Goal: Information Seeking & Learning: Learn about a topic

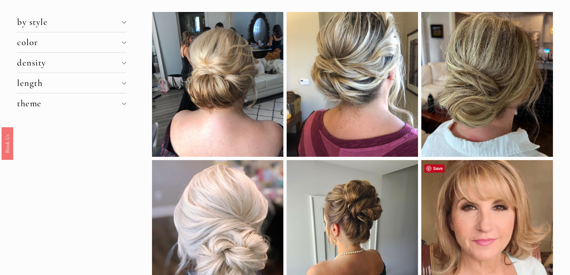
scroll to position [120, 0]
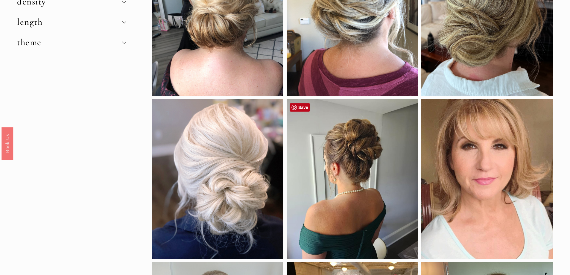
click at [356, 147] on div at bounding box center [352, 179] width 131 height 160
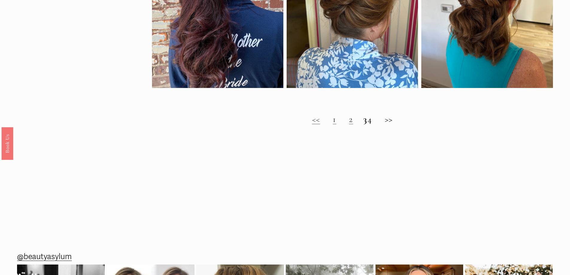
scroll to position [599, 0]
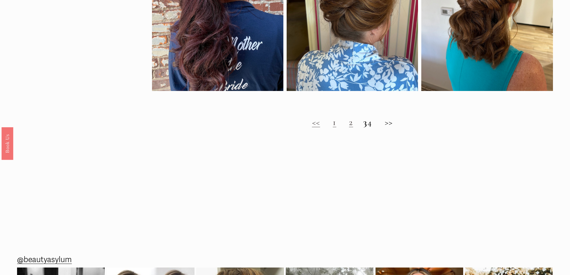
click at [349, 128] on link "2" at bounding box center [351, 122] width 4 height 11
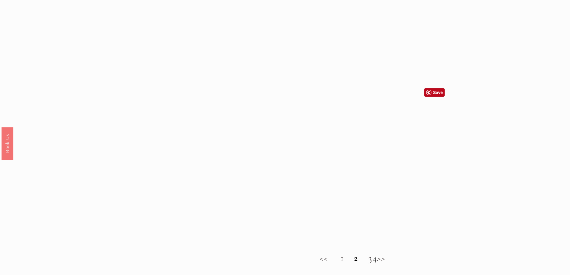
scroll to position [539, 0]
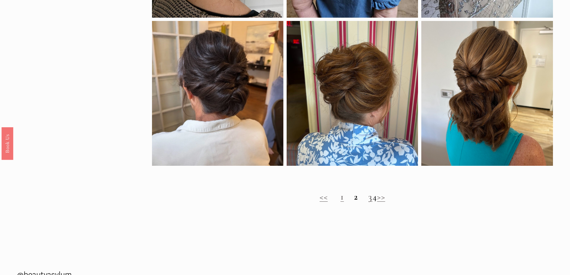
click at [368, 202] on link "3" at bounding box center [370, 196] width 4 height 11
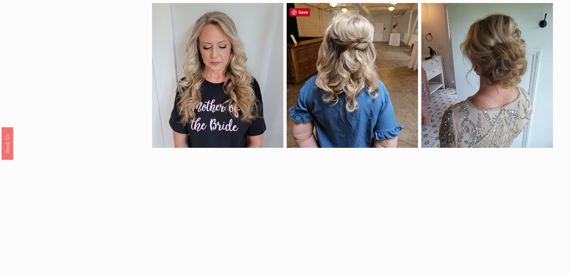
scroll to position [479, 0]
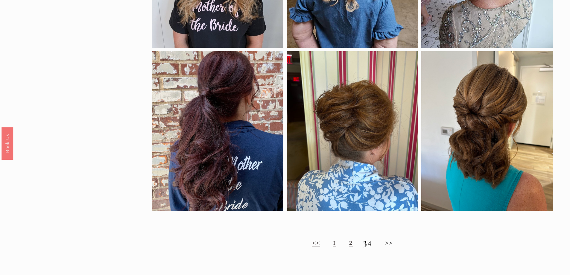
click at [375, 246] on h2 "<< 1 2 3 4 >>" at bounding box center [352, 242] width 401 height 11
